Goal: Information Seeking & Learning: Learn about a topic

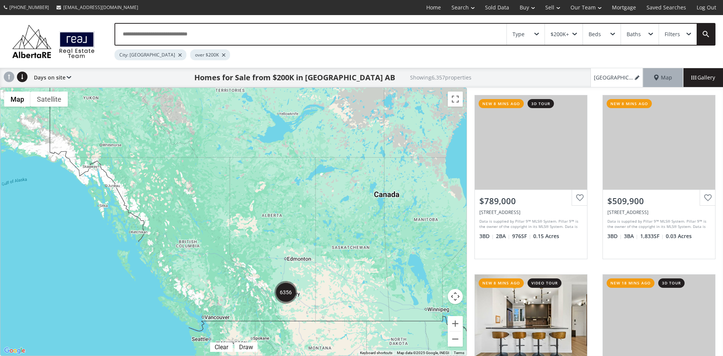
click at [537, 33] on span at bounding box center [536, 34] width 5 height 3
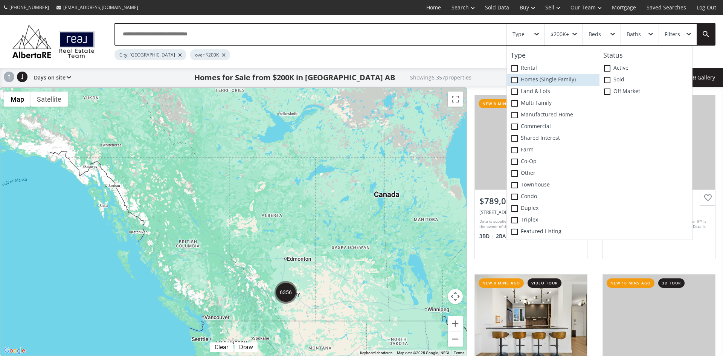
click at [514, 81] on span at bounding box center [514, 80] width 6 height 6
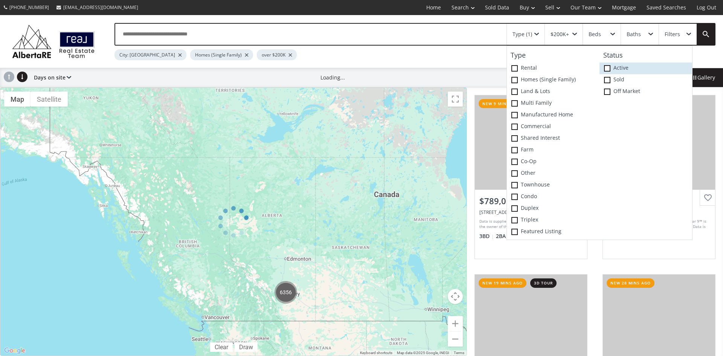
click at [606, 71] on span at bounding box center [607, 68] width 6 height 6
click at [369, 167] on div at bounding box center [233, 221] width 467 height 268
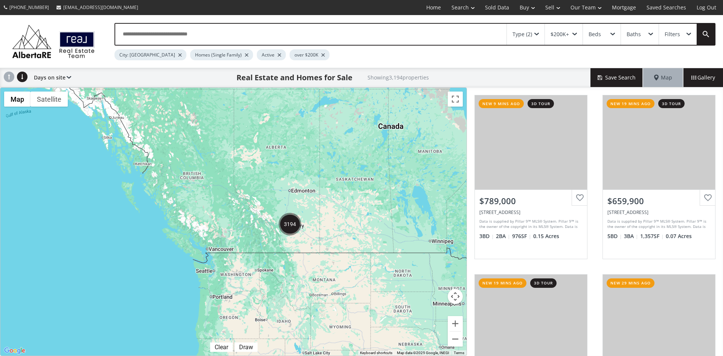
drag, startPoint x: 315, startPoint y: 239, endPoint x: 323, endPoint y: 188, distance: 50.9
click at [323, 188] on div at bounding box center [233, 222] width 466 height 268
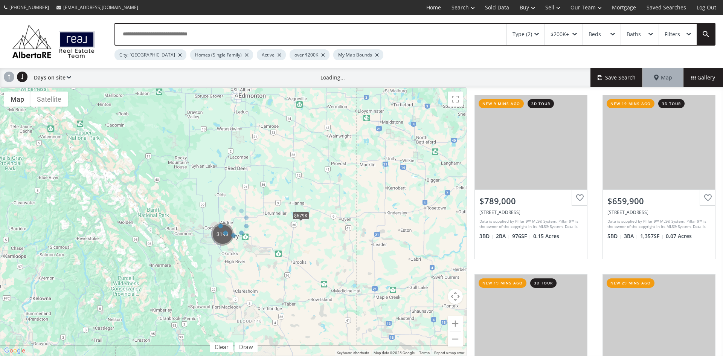
drag, startPoint x: 255, startPoint y: 243, endPoint x: 305, endPoint y: 246, distance: 50.1
click at [305, 246] on div at bounding box center [233, 221] width 467 height 268
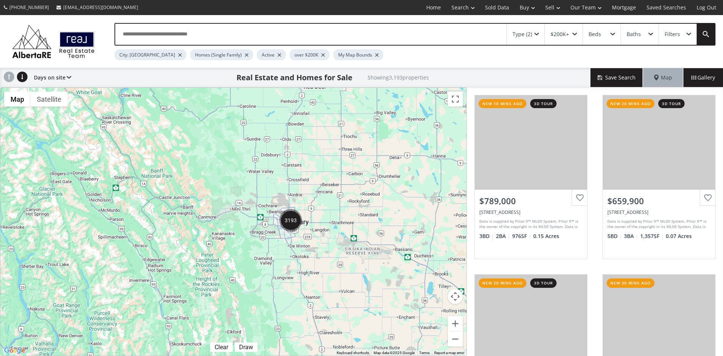
drag, startPoint x: 345, startPoint y: 189, endPoint x: 320, endPoint y: 222, distance: 42.1
click at [320, 222] on div at bounding box center [233, 222] width 466 height 268
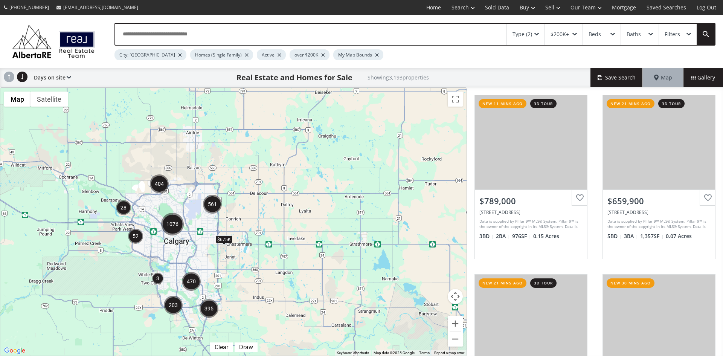
drag, startPoint x: 216, startPoint y: 245, endPoint x: 269, endPoint y: 218, distance: 59.7
click at [269, 218] on div "← Move left → Move right ↑ Move up ↓ Move down + Zoom in - Zoom out Home Jump l…" at bounding box center [233, 221] width 467 height 268
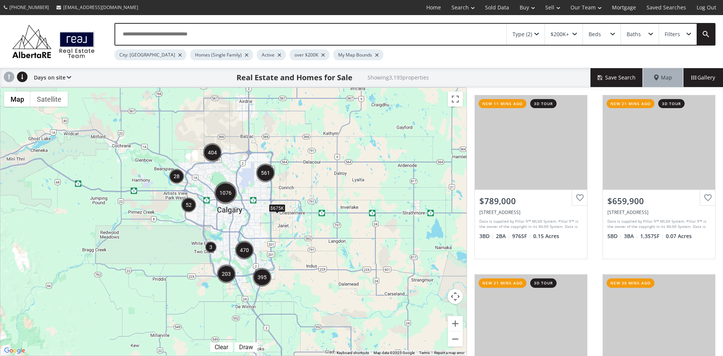
drag, startPoint x: 236, startPoint y: 233, endPoint x: 289, endPoint y: 201, distance: 62.2
click at [289, 201] on div "$675K" at bounding box center [233, 222] width 466 height 268
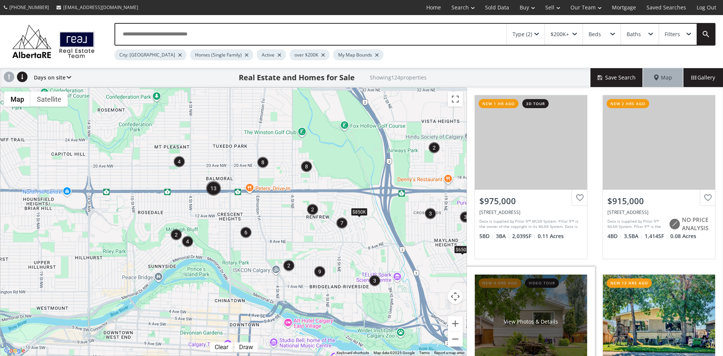
drag, startPoint x: 308, startPoint y: 218, endPoint x: 480, endPoint y: 272, distance: 179.7
click at [480, 272] on div "← Move left → Move right ↑ Move up ↓ Move down + Zoom in - Zoom out Home Jump l…" at bounding box center [361, 221] width 723 height 268
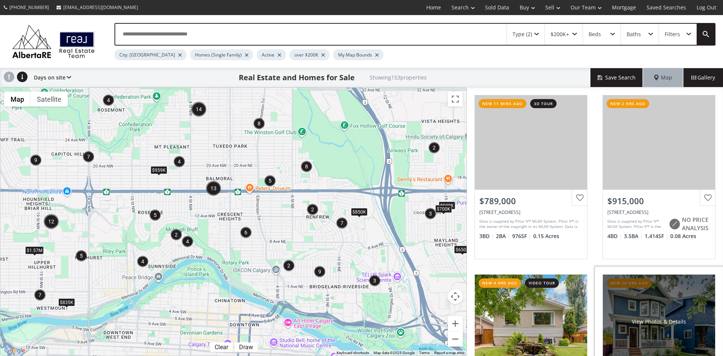
scroll to position [75, 0]
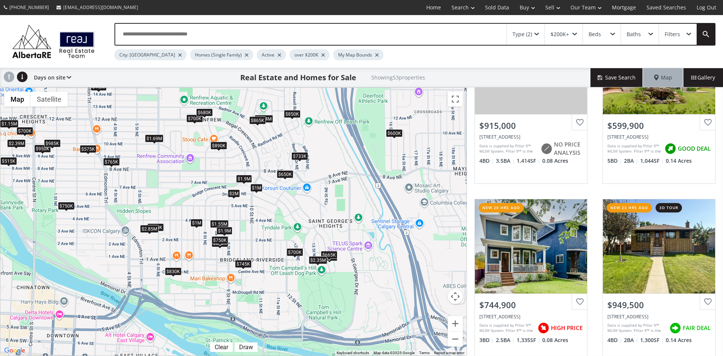
drag, startPoint x: 362, startPoint y: 289, endPoint x: 321, endPoint y: 223, distance: 77.3
click at [321, 223] on div "$915K $600K $745K $950K $1M $560K $890K $780K $1.08M $850K $765K $1.69M $1.55M …" at bounding box center [233, 222] width 466 height 268
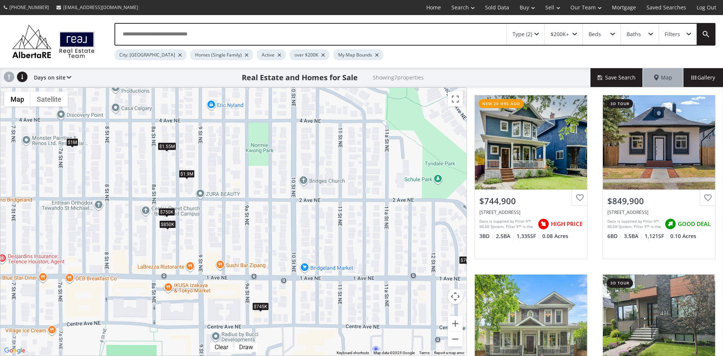
drag, startPoint x: 318, startPoint y: 288, endPoint x: 357, endPoint y: 272, distance: 41.9
click at [357, 272] on div "$745K $850K $1.55M $1.9M $700K $1M $750K" at bounding box center [233, 222] width 466 height 268
click at [260, 306] on div "$745K" at bounding box center [260, 306] width 17 height 8
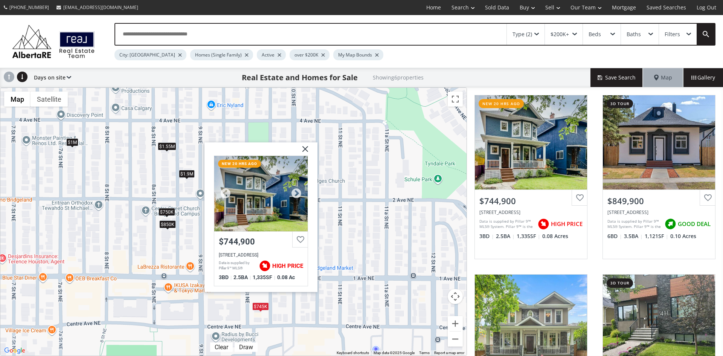
click at [270, 216] on div at bounding box center [260, 193] width 93 height 75
click at [307, 145] on img at bounding box center [302, 151] width 19 height 19
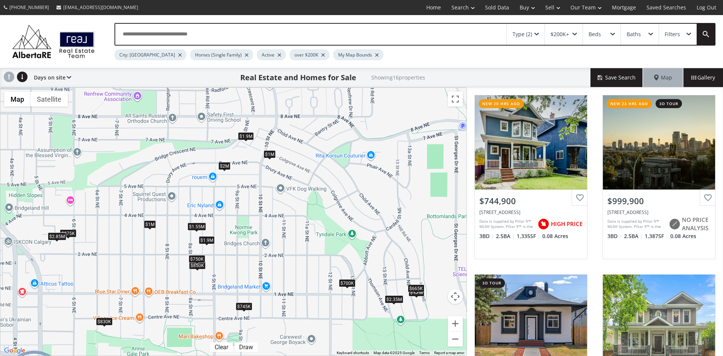
drag, startPoint x: 289, startPoint y: 128, endPoint x: 256, endPoint y: 174, distance: 57.4
click at [256, 174] on div "$745K $1M $850K $1.55M $2M $1.9M $700K $875K $830K $1.1M $665K $2.85M $1.9M $1M…" at bounding box center [233, 222] width 466 height 268
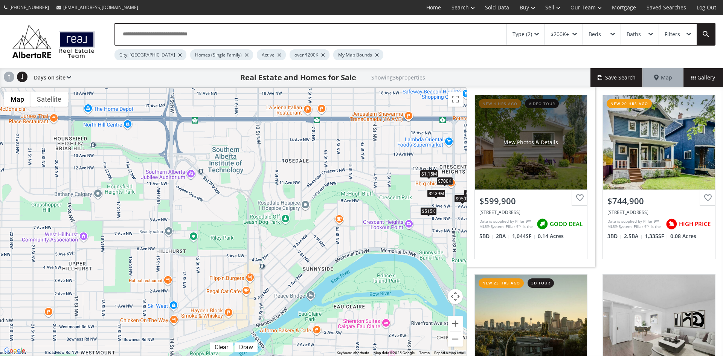
drag, startPoint x: 59, startPoint y: 145, endPoint x: 468, endPoint y: 224, distance: 416.6
click at [468, 224] on div "← Move left → Move right ↑ Move up ↓ Move down + Zoom in - Zoom out Home Jump l…" at bounding box center [361, 221] width 723 height 268
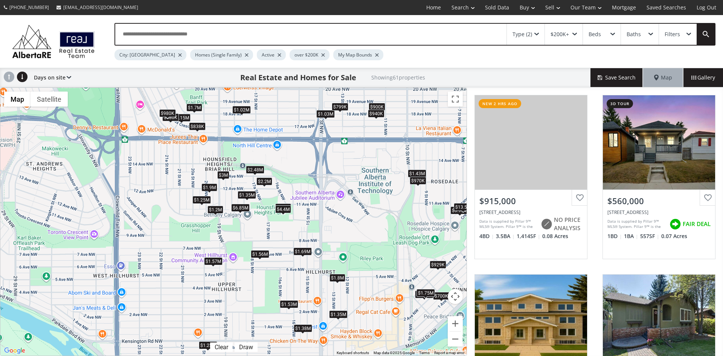
drag, startPoint x: 126, startPoint y: 169, endPoint x: 276, endPoint y: 189, distance: 151.5
click at [276, 189] on div "$915K $560K $1.1M $1.08M $2.2M $1.35M $1.9M $1.43M $700K $1.25M $1.35M $2.48M $…" at bounding box center [233, 222] width 466 height 268
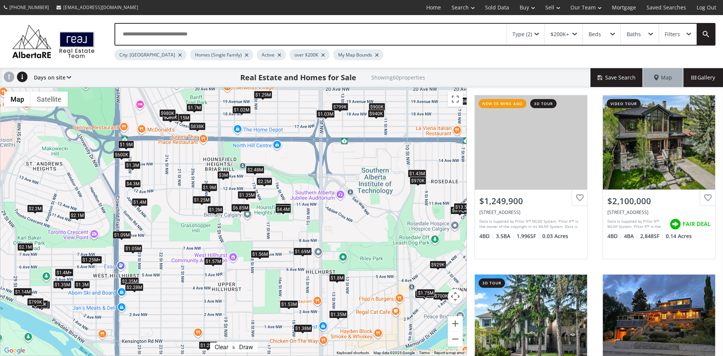
click at [411, 212] on div "$1.25M+ $2.1M $1.05M $2.2M $1.35M $1.9M $1.4M+ $1.43M $700K $1.25M $600K $1.35M…" at bounding box center [233, 222] width 466 height 268
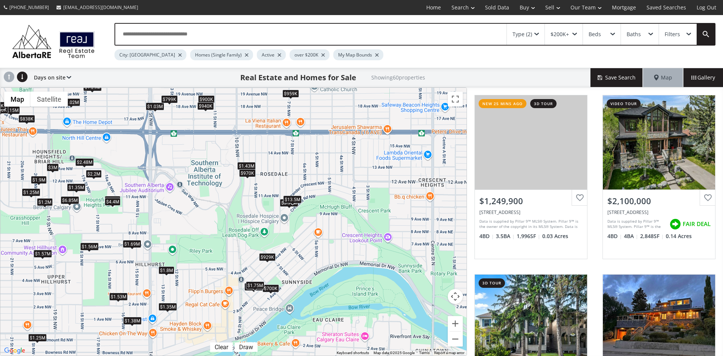
drag, startPoint x: 414, startPoint y: 213, endPoint x: 245, endPoint y: 203, distance: 169.6
click at [241, 205] on div "$1.25M+ $2.1M $1.05M $2.2M $1.35M $1.9M $1.4M+ $1.43M $700K $1.25M $600K $1.35M…" at bounding box center [233, 222] width 466 height 268
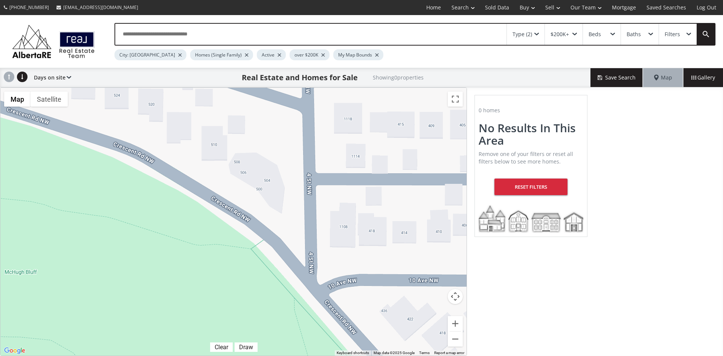
drag, startPoint x: 382, startPoint y: 269, endPoint x: 354, endPoint y: 283, distance: 30.6
click at [354, 283] on div at bounding box center [233, 222] width 466 height 268
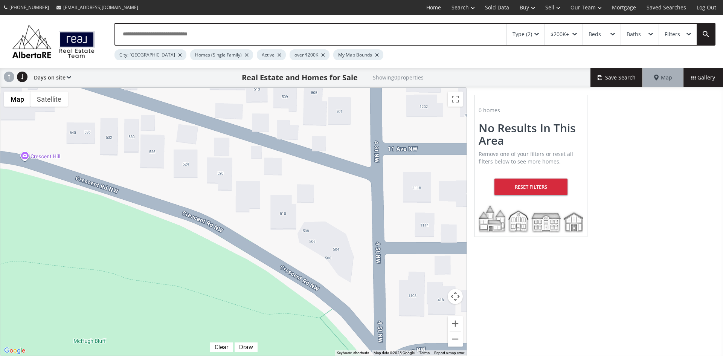
drag, startPoint x: 189, startPoint y: 175, endPoint x: 258, endPoint y: 245, distance: 98.2
click at [258, 245] on div at bounding box center [233, 222] width 466 height 268
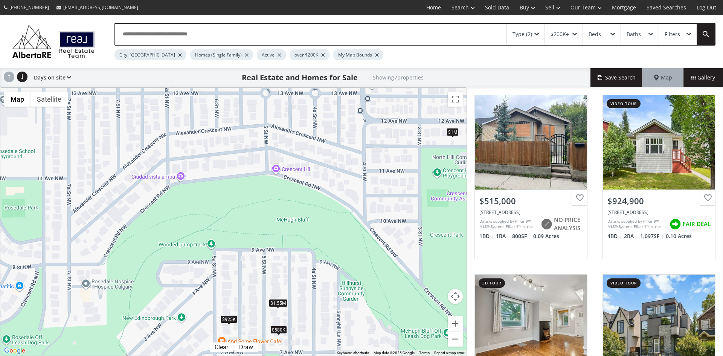
drag, startPoint x: 96, startPoint y: 165, endPoint x: 271, endPoint y: 203, distance: 179.1
click at [271, 203] on div "$515K $925K $580K $2.39M $1.55M $1M $1.15M" at bounding box center [233, 222] width 466 height 268
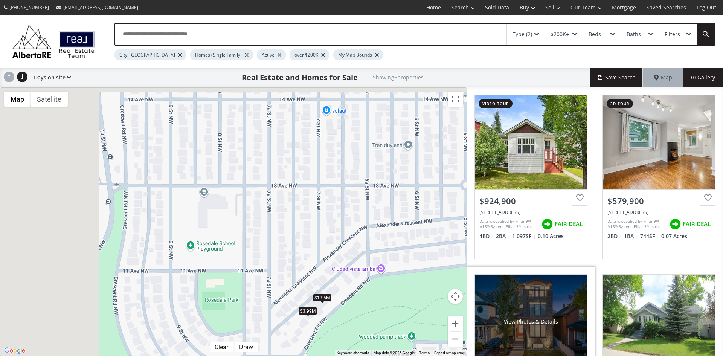
drag, startPoint x: 95, startPoint y: 160, endPoint x: 500, endPoint y: 295, distance: 426.7
click at [500, 295] on div "← Move left → Move right ↑ Move up ↓ Move down + Zoom in - Zoom out Home Jump l…" at bounding box center [361, 221] width 723 height 268
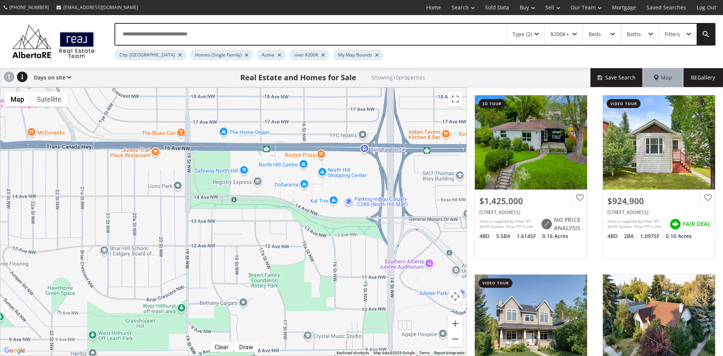
drag, startPoint x: 56, startPoint y: 170, endPoint x: 417, endPoint y: 202, distance: 361.9
click at [417, 202] on div "$1.43M $925K $1.75M $1.2M $970K $580K $1.55M $3.99M $13.5M $1.69M" at bounding box center [233, 222] width 466 height 268
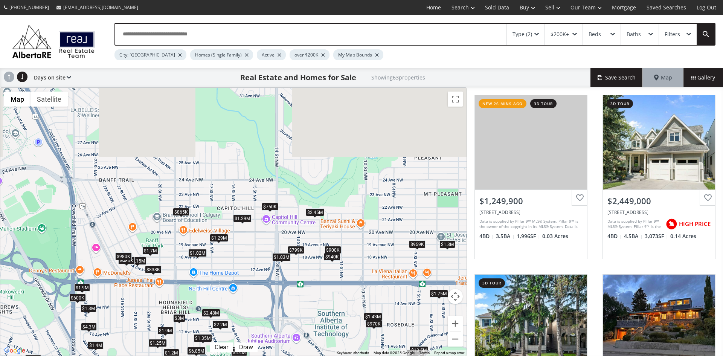
drag, startPoint x: 264, startPoint y: 121, endPoint x: 245, endPoint y: 283, distance: 163.3
click at [245, 283] on div "$1.25M+ $2.45M $1.05M $2.2M $865K $1.35M $1.9M $1.4M+ $1.43M $700K $1.25M $600K…" at bounding box center [233, 222] width 466 height 268
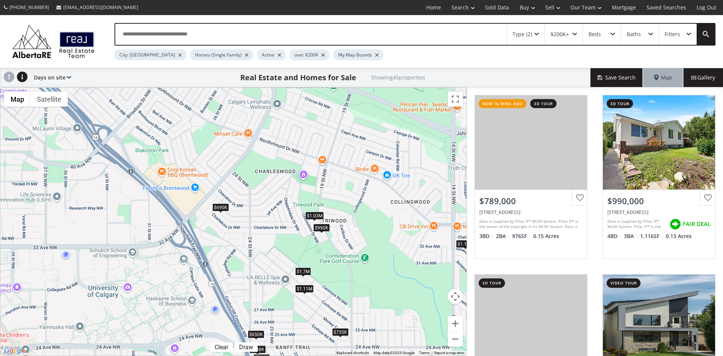
drag, startPoint x: 179, startPoint y: 161, endPoint x: 356, endPoint y: 265, distance: 205.1
click at [356, 265] on div "$789K $990K $1.3M $1.18M $2.45M $2.2M $865K $689K $1.35M $875K $600K $2.3M $900…" at bounding box center [233, 222] width 466 height 268
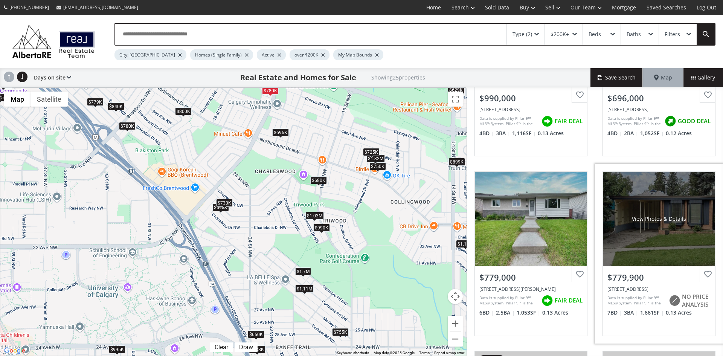
scroll to position [113, 0]
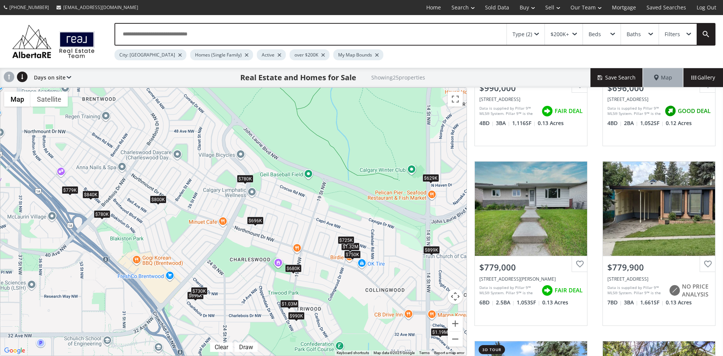
drag, startPoint x: 254, startPoint y: 166, endPoint x: 232, endPoint y: 252, distance: 89.4
click at [232, 252] on div "$990K $696K $779K $780K $1.25M $995K $800K $780K $1.19M $1.03M $875K $1.7M $680…" at bounding box center [233, 222] width 466 height 268
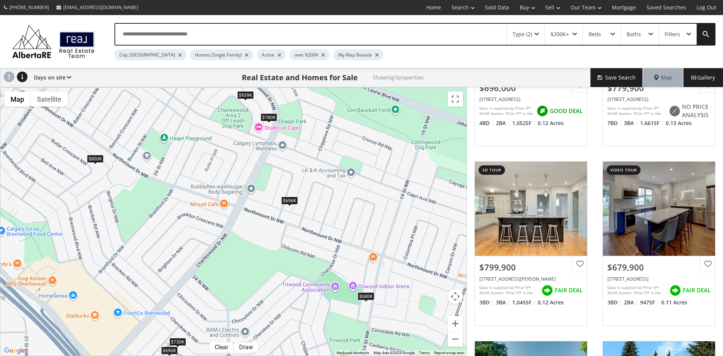
click at [269, 121] on span at bounding box center [268, 121] width 3 height 3
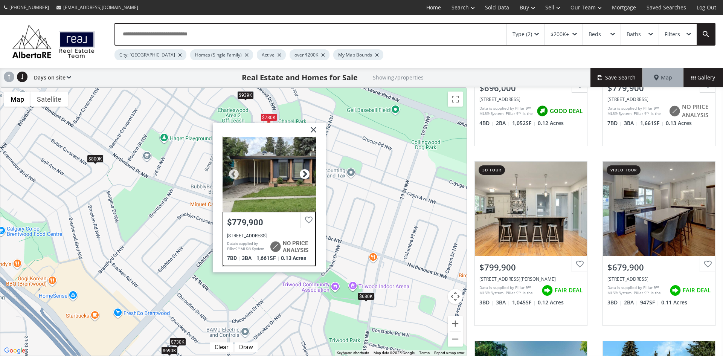
click at [306, 170] on div at bounding box center [304, 173] width 11 height 11
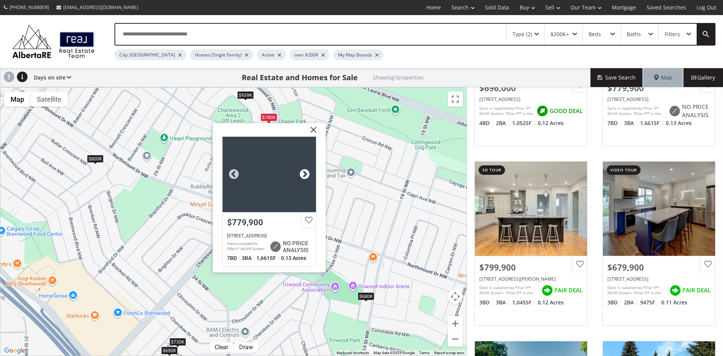
click at [306, 170] on div at bounding box center [304, 173] width 11 height 11
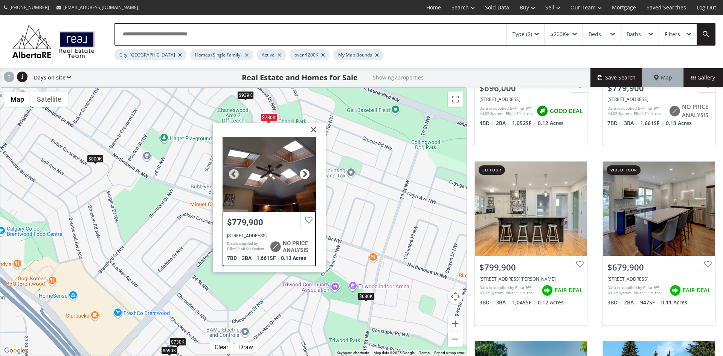
click at [306, 170] on div at bounding box center [304, 173] width 11 height 11
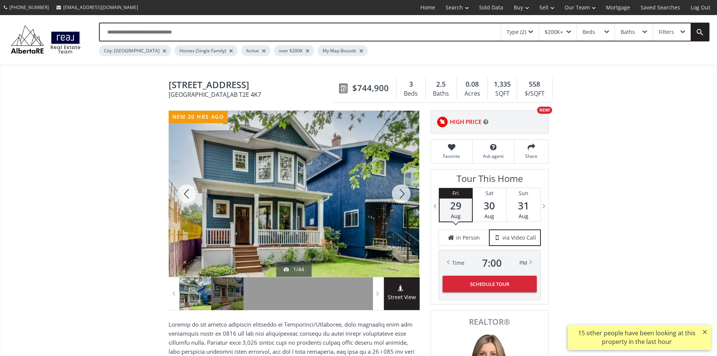
drag, startPoint x: 405, startPoint y: 193, endPoint x: 399, endPoint y: 195, distance: 6.1
click at [405, 193] on div at bounding box center [401, 194] width 36 height 166
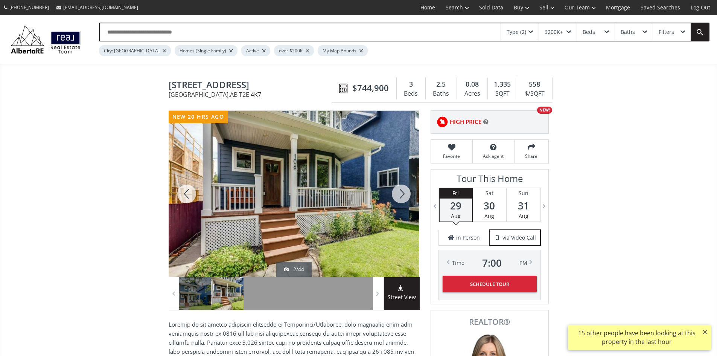
click at [399, 195] on div at bounding box center [401, 194] width 36 height 166
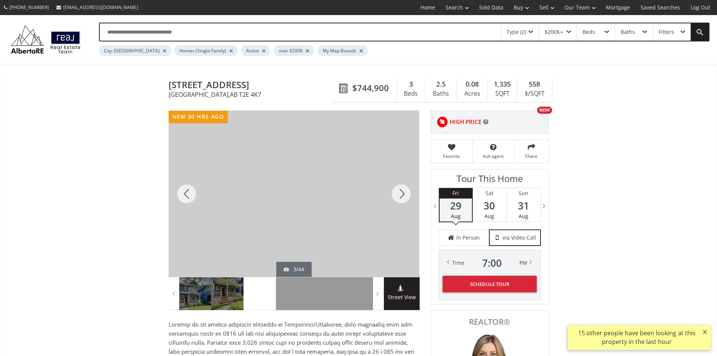
click at [399, 195] on div at bounding box center [401, 194] width 36 height 166
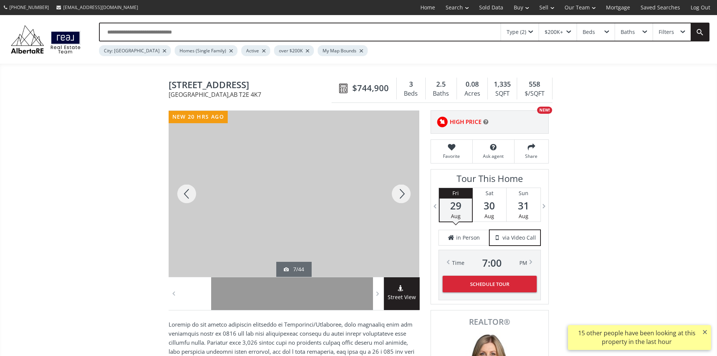
click at [399, 195] on div at bounding box center [401, 194] width 36 height 166
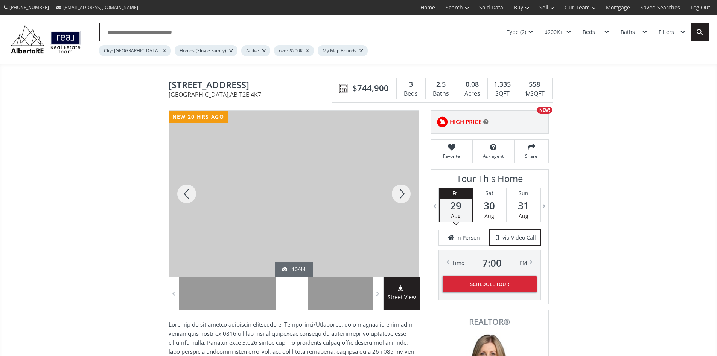
click at [399, 195] on div at bounding box center [401, 194] width 36 height 166
click at [402, 194] on div at bounding box center [401, 194] width 36 height 166
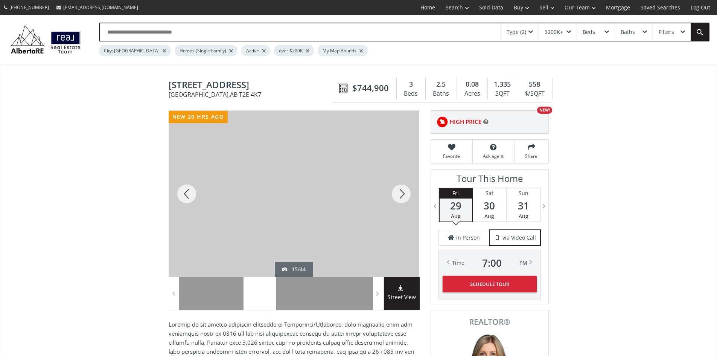
click at [402, 194] on div at bounding box center [401, 194] width 36 height 166
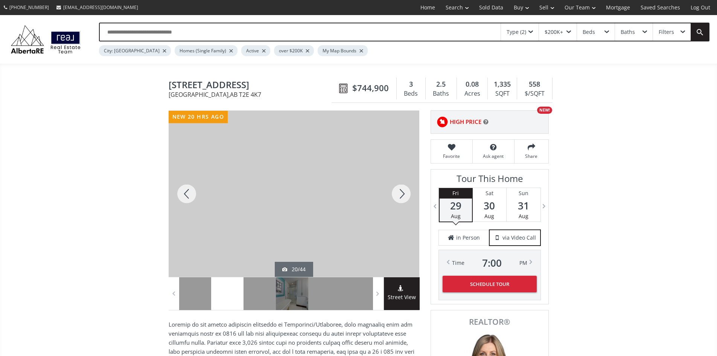
click at [402, 194] on div at bounding box center [401, 194] width 36 height 166
click at [187, 192] on div at bounding box center [187, 194] width 36 height 166
click at [404, 195] on div at bounding box center [401, 194] width 36 height 166
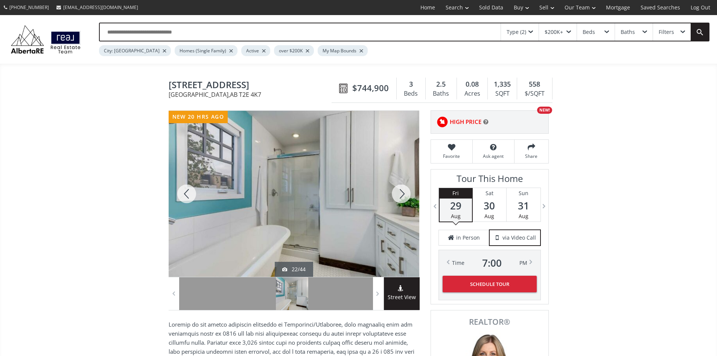
click at [404, 195] on div at bounding box center [401, 194] width 36 height 166
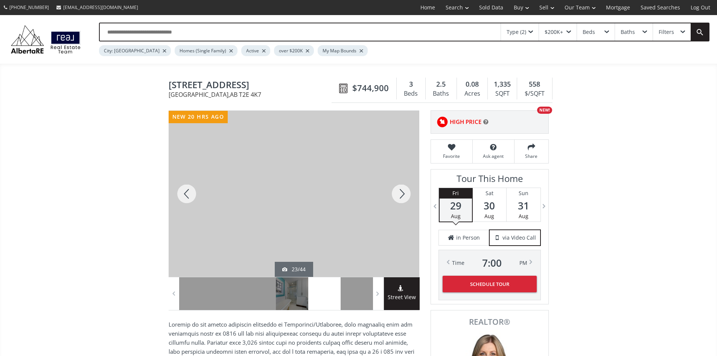
click at [404, 195] on div at bounding box center [401, 194] width 36 height 166
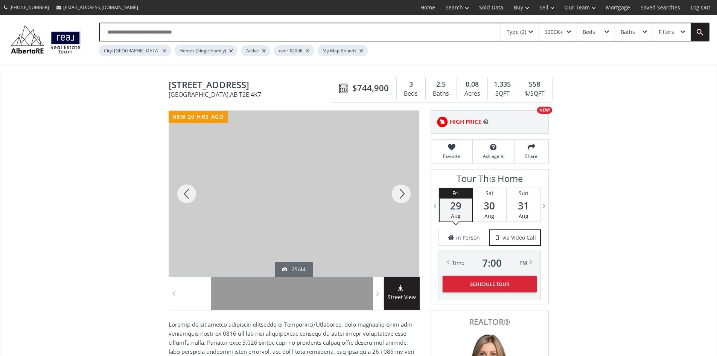
click at [400, 193] on div at bounding box center [401, 194] width 36 height 166
click at [400, 192] on div at bounding box center [401, 194] width 36 height 166
click at [408, 193] on div at bounding box center [401, 194] width 36 height 166
click at [407, 193] on div at bounding box center [401, 194] width 36 height 166
click at [401, 195] on div at bounding box center [401, 194] width 36 height 166
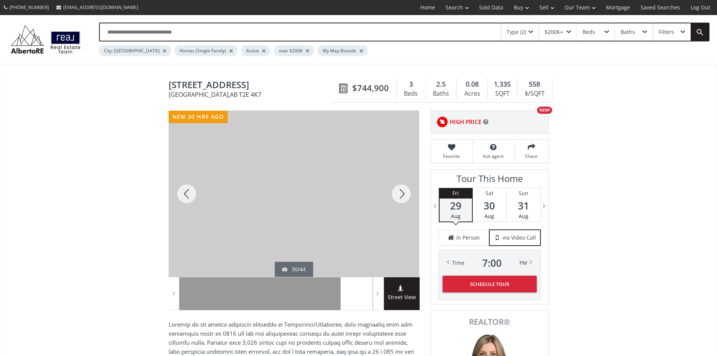
click at [401, 195] on div at bounding box center [401, 194] width 36 height 166
click at [403, 196] on div at bounding box center [401, 194] width 36 height 166
click at [402, 193] on div at bounding box center [401, 194] width 36 height 166
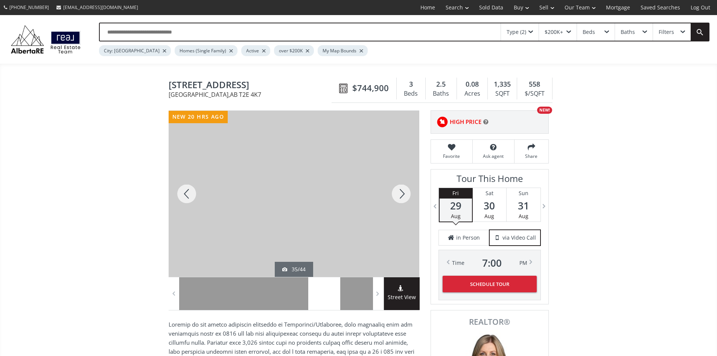
click at [402, 193] on div at bounding box center [401, 194] width 36 height 166
click at [392, 287] on div "Street View" at bounding box center [402, 293] width 36 height 33
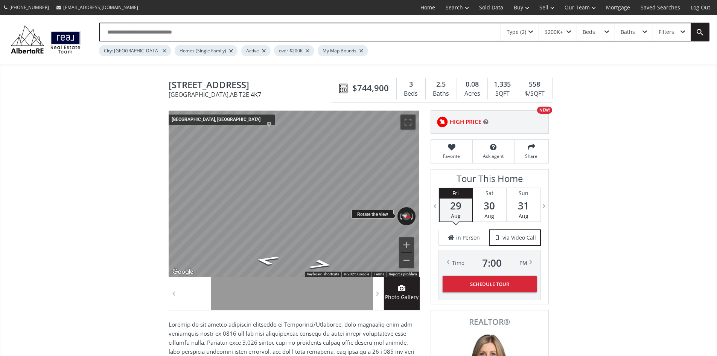
click at [254, 211] on div "← Move left → Move right ↑ Move up ↓ Move down + Zoom in - Zoom out Calgary, Al…" at bounding box center [294, 194] width 251 height 166
click at [308, 229] on div "← Move left → Move right ↑ Move up ↓ Move down + Zoom in - Zoom out Calgary, Al…" at bounding box center [294, 194] width 251 height 166
click at [323, 265] on icon "Go North" at bounding box center [320, 264] width 45 height 14
click at [331, 267] on icon "Go North" at bounding box center [320, 264] width 45 height 14
click at [320, 266] on icon "Go North" at bounding box center [320, 264] width 45 height 14
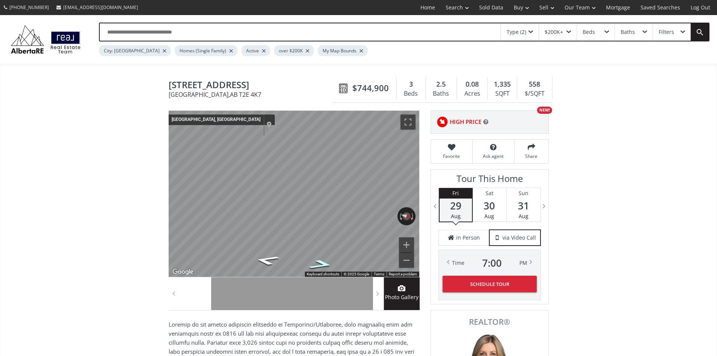
click at [321, 266] on icon "Go North" at bounding box center [320, 264] width 45 height 14
click at [327, 266] on icon "Go North" at bounding box center [320, 264] width 45 height 14
click at [406, 216] on div "← Move left → Move right ↑ Move up ↓ Move down + Zoom in - Zoom out 1050 1 Ave …" at bounding box center [294, 194] width 251 height 166
click at [328, 222] on icon "Go West, 9a St NE" at bounding box center [317, 218] width 54 height 20
